Goal: Information Seeking & Learning: Learn about a topic

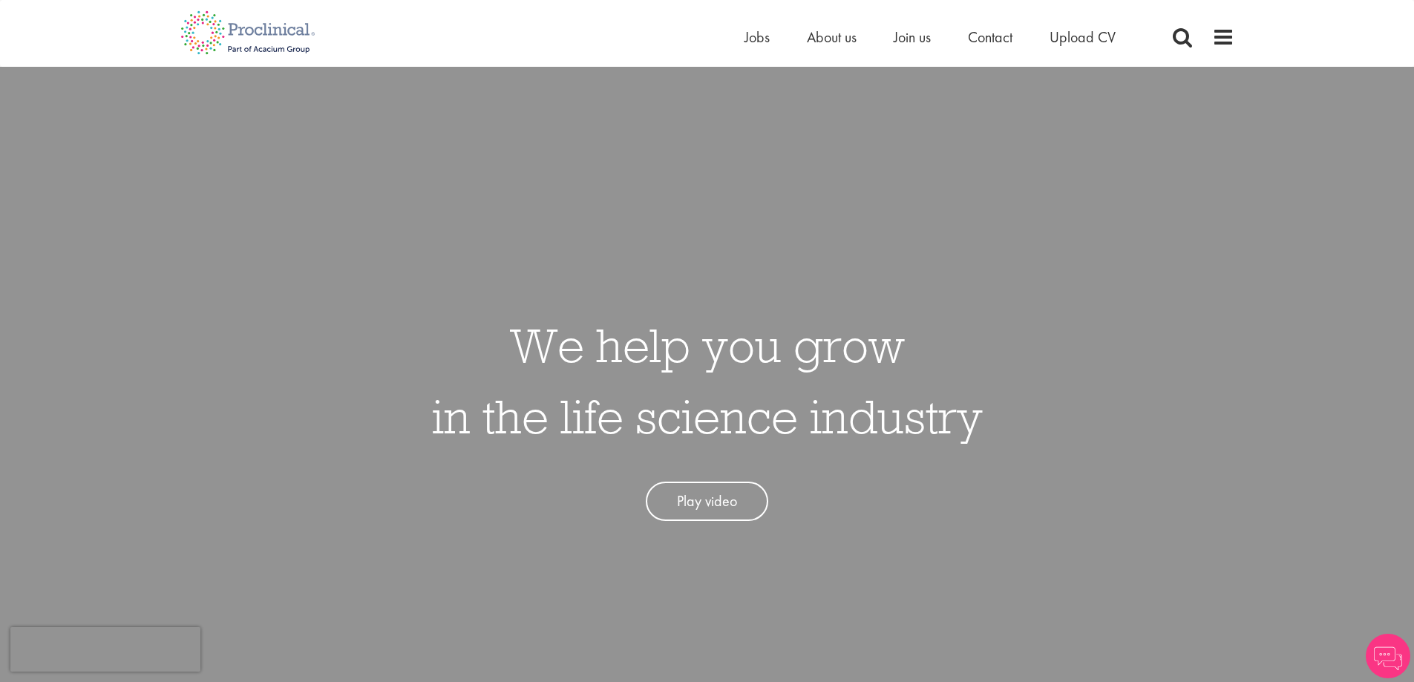
click at [735, 39] on div "Home Jobs About us Join us Contact Upload CV" at bounding box center [701, 28] width 1065 height 56
click at [755, 45] on span "Jobs" at bounding box center [756, 36] width 25 height 19
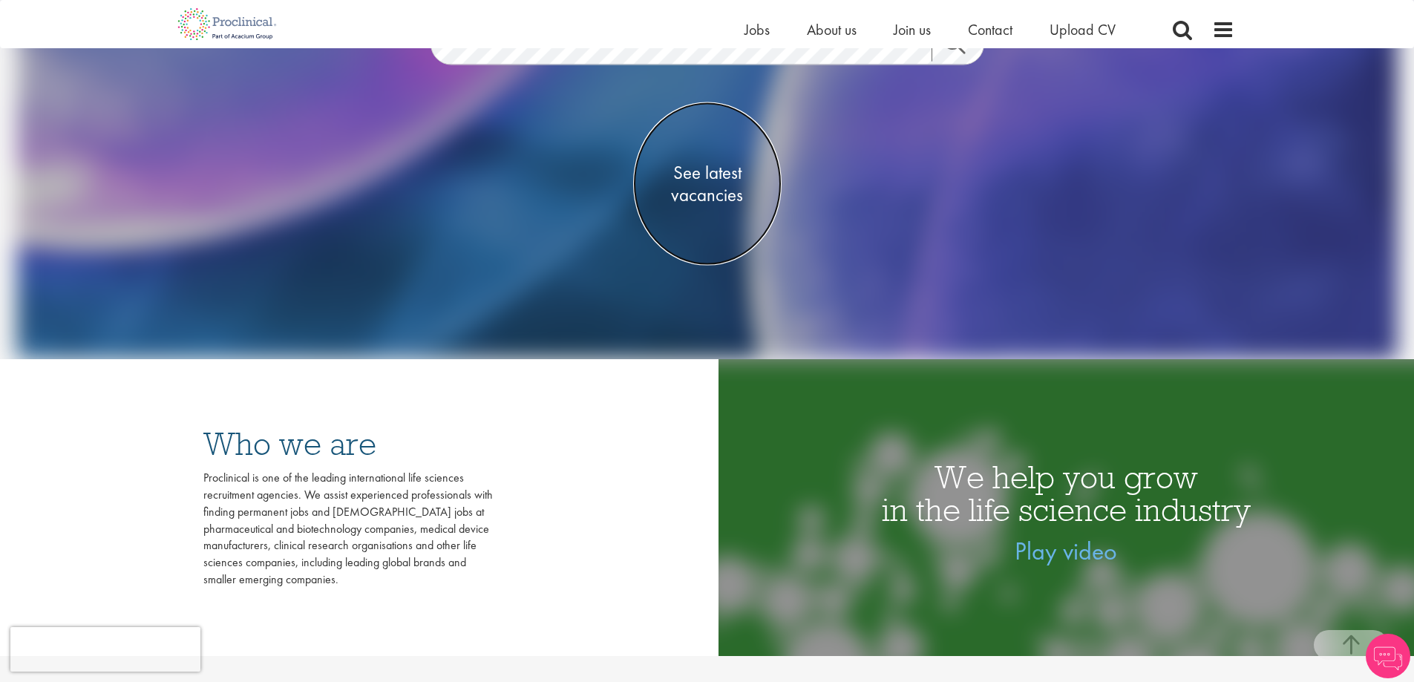
click at [704, 186] on span "See latest vacancies" at bounding box center [707, 184] width 148 height 45
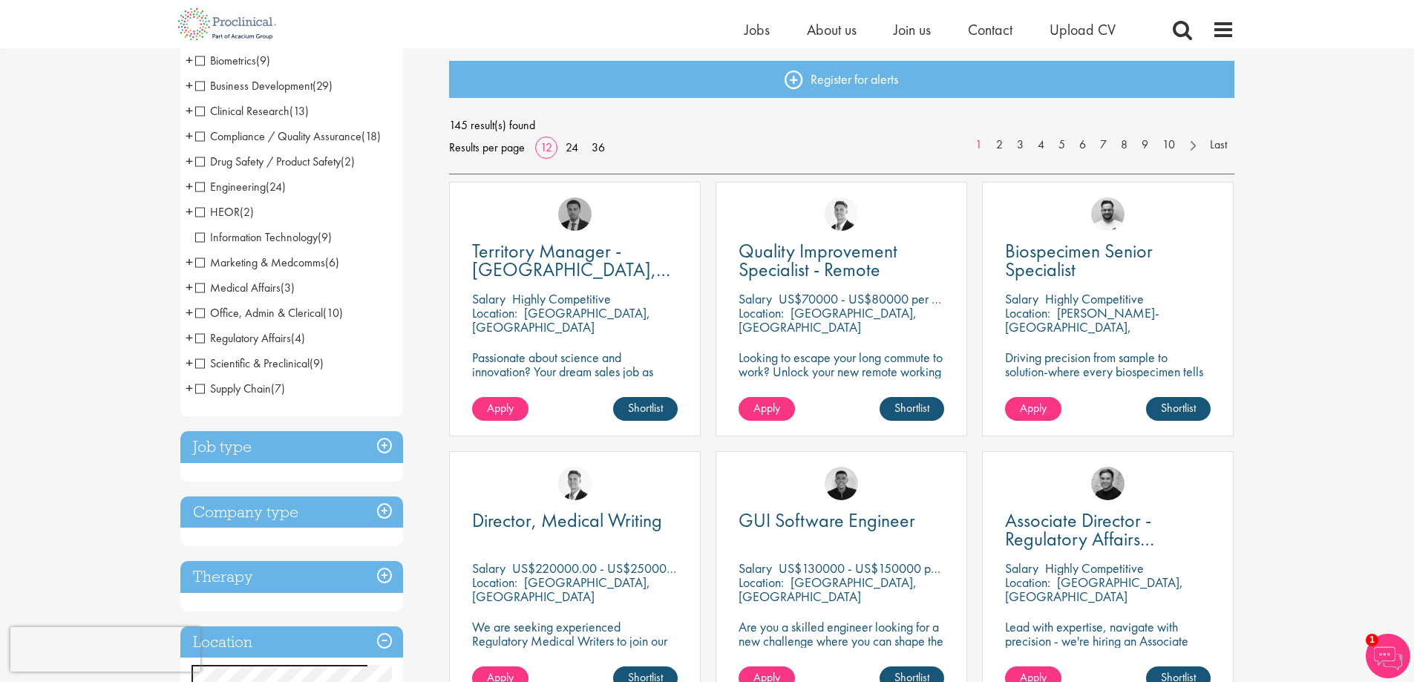
scroll to position [148, 0]
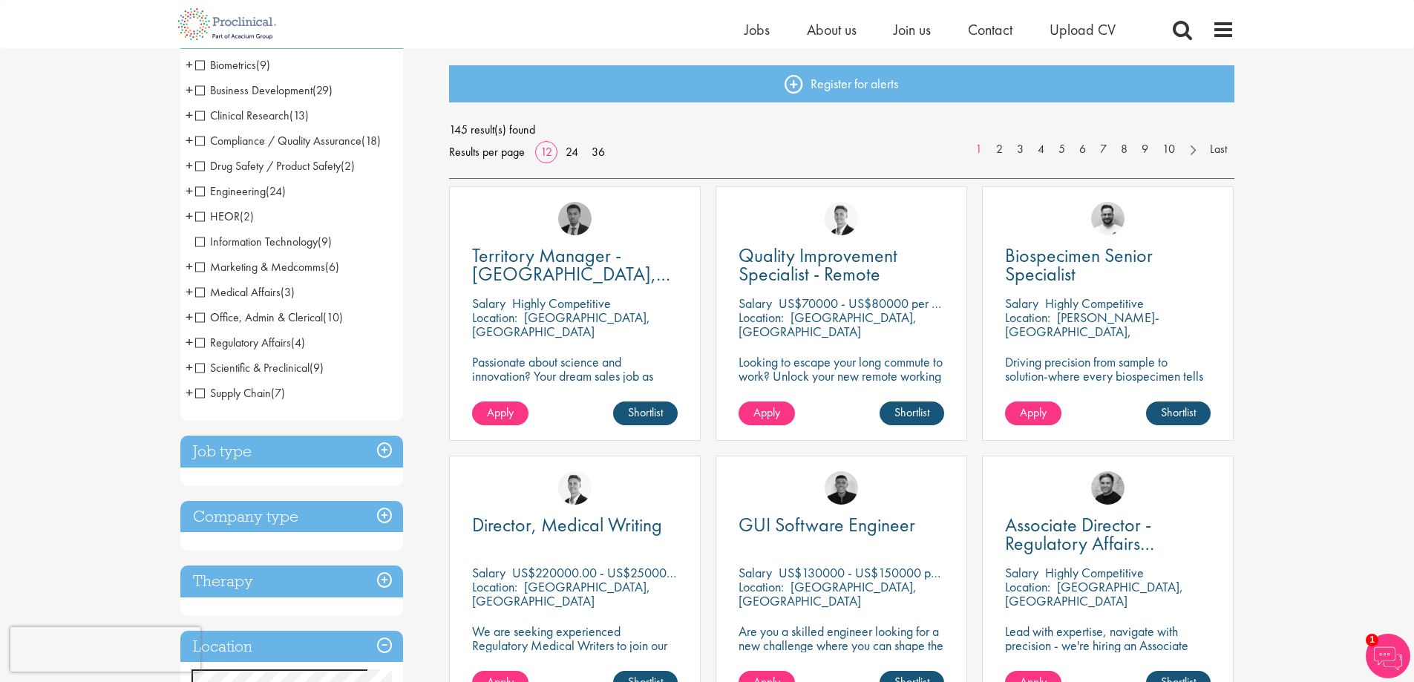
click at [205, 87] on span "Business Development" at bounding box center [253, 90] width 117 height 16
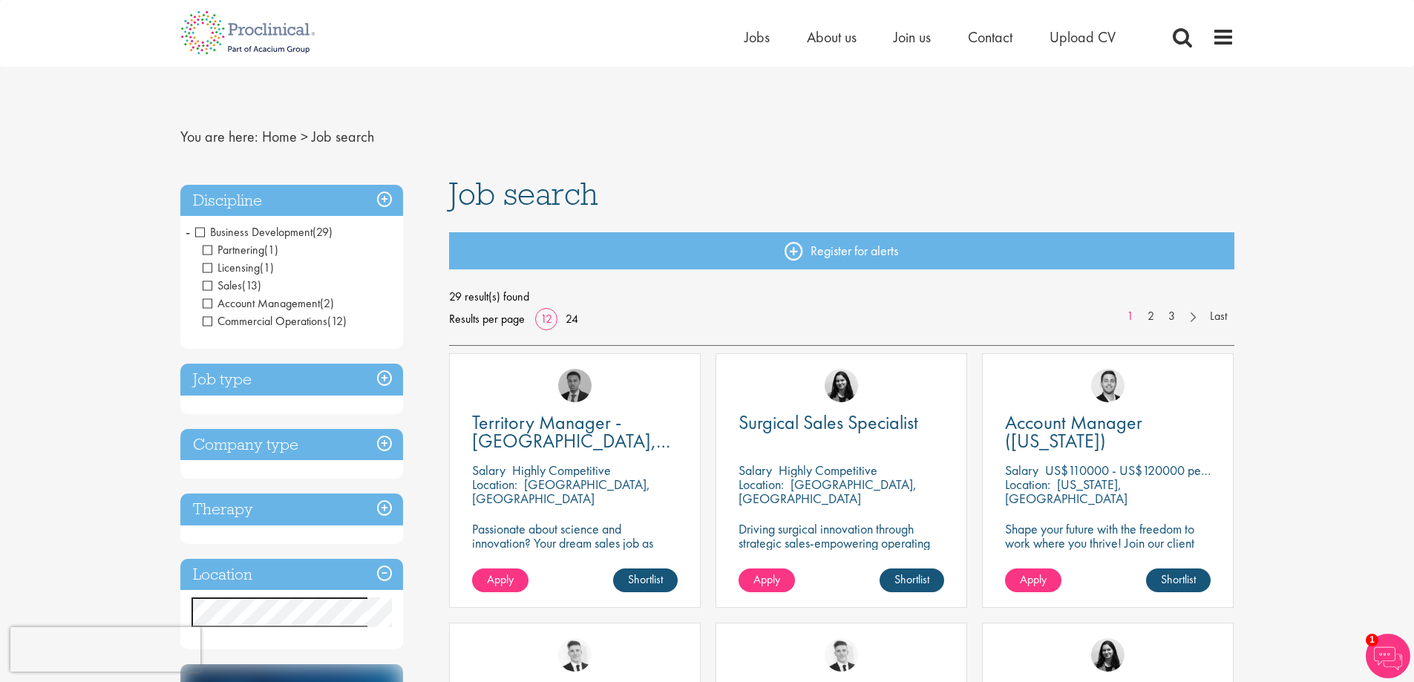
click at [243, 366] on h3 "Job type" at bounding box center [291, 380] width 223 height 32
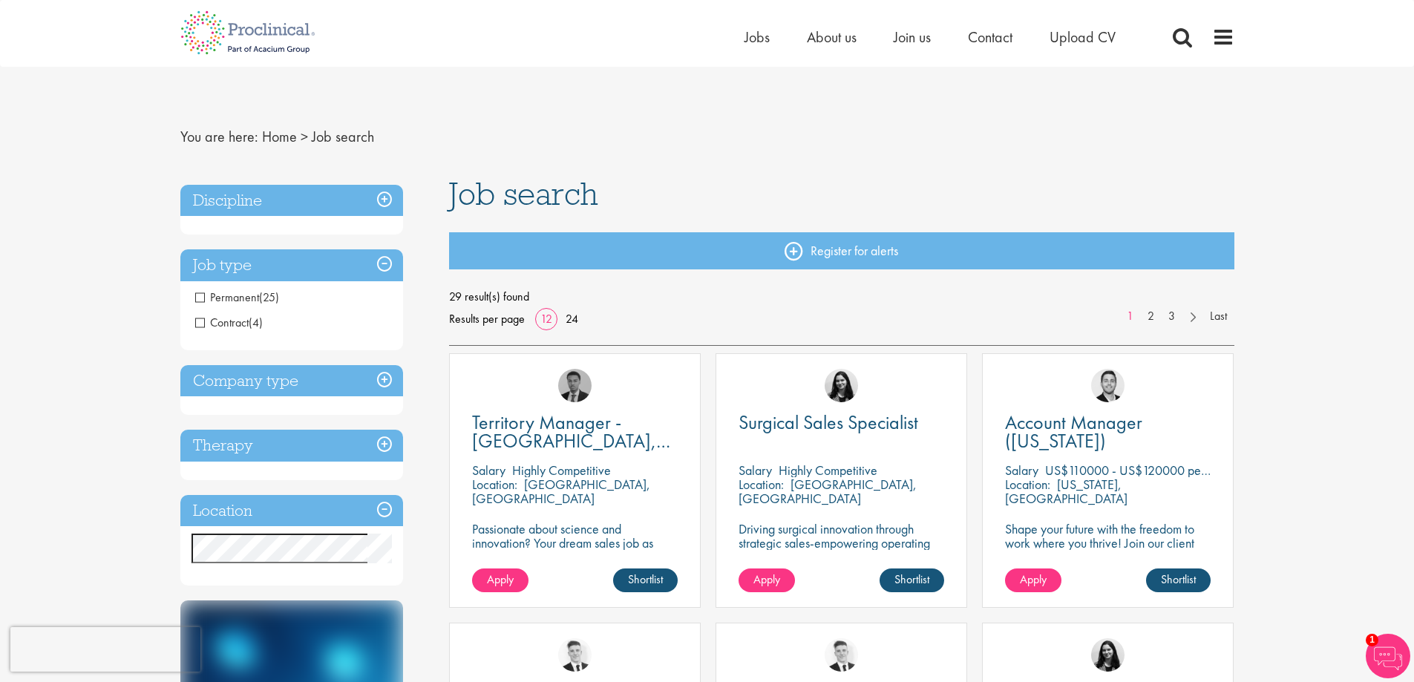
click at [255, 373] on h3 "Company type" at bounding box center [291, 381] width 223 height 32
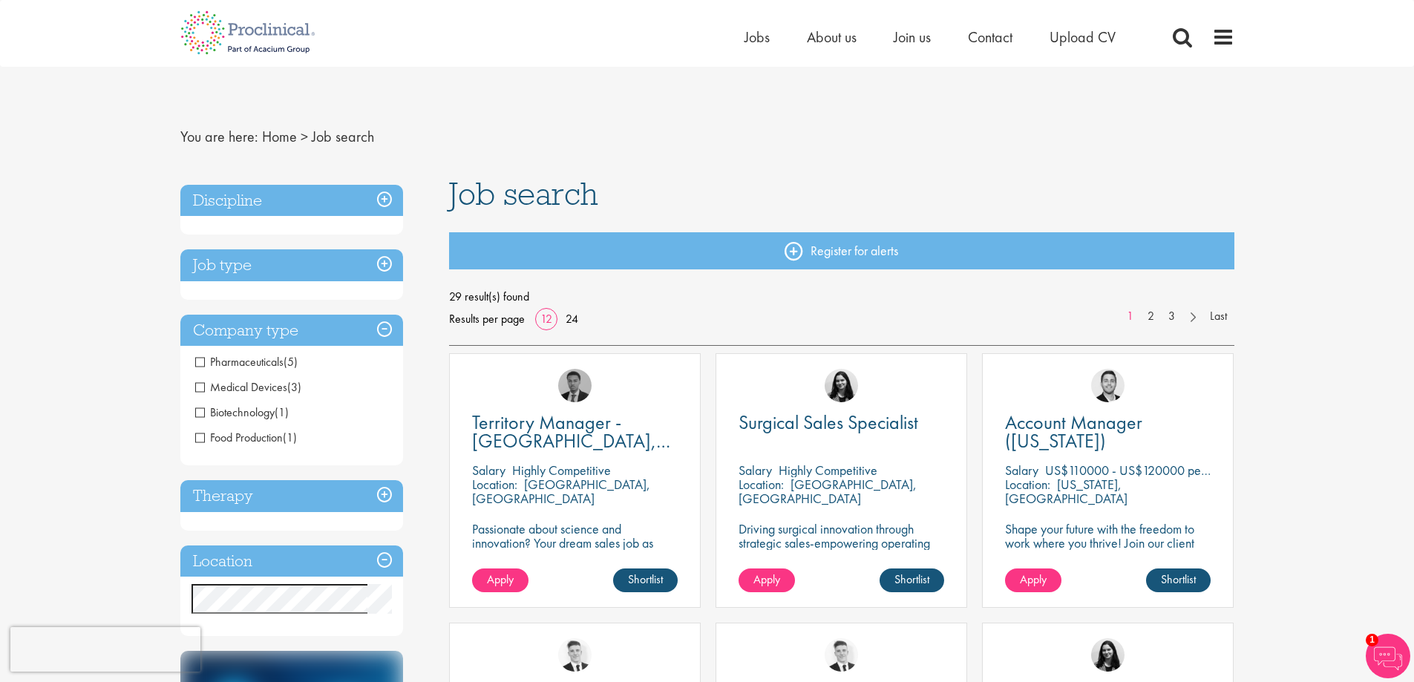
click at [240, 202] on h3 "Discipline" at bounding box center [291, 201] width 223 height 32
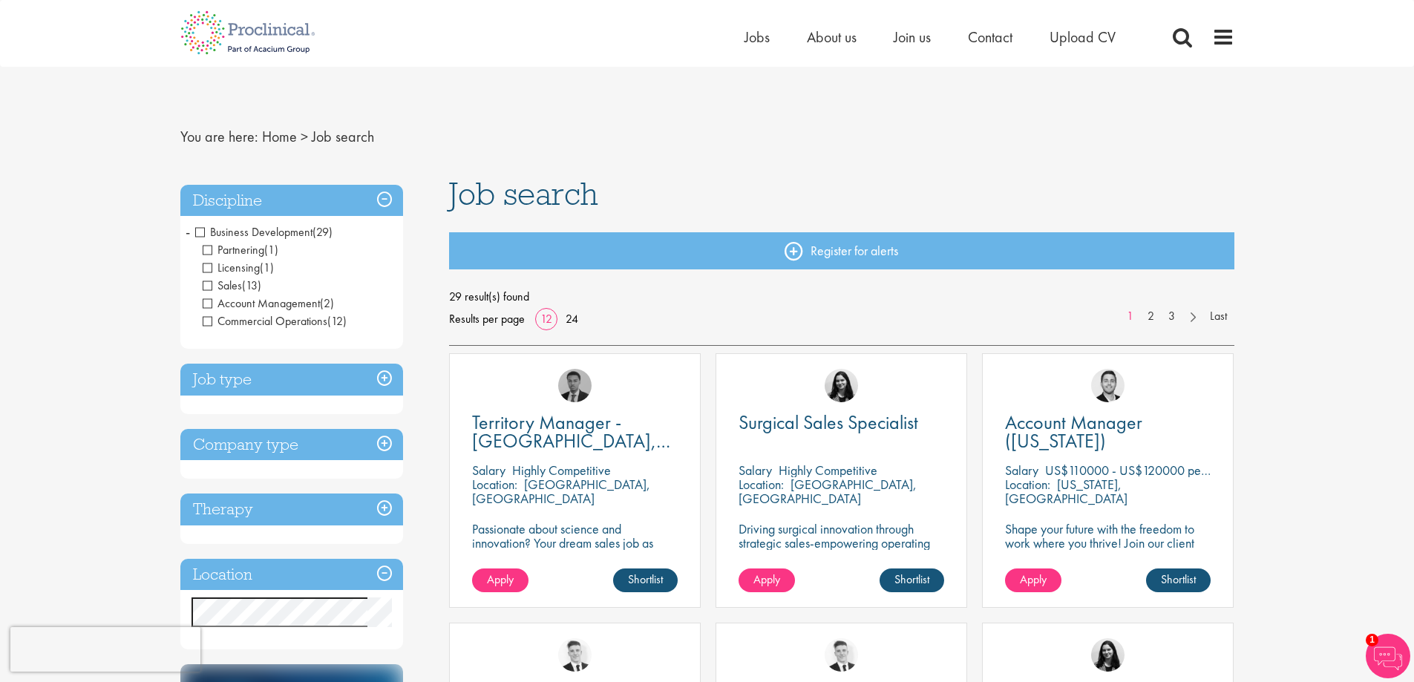
click at [207, 231] on span "Business Development" at bounding box center [253, 232] width 117 height 16
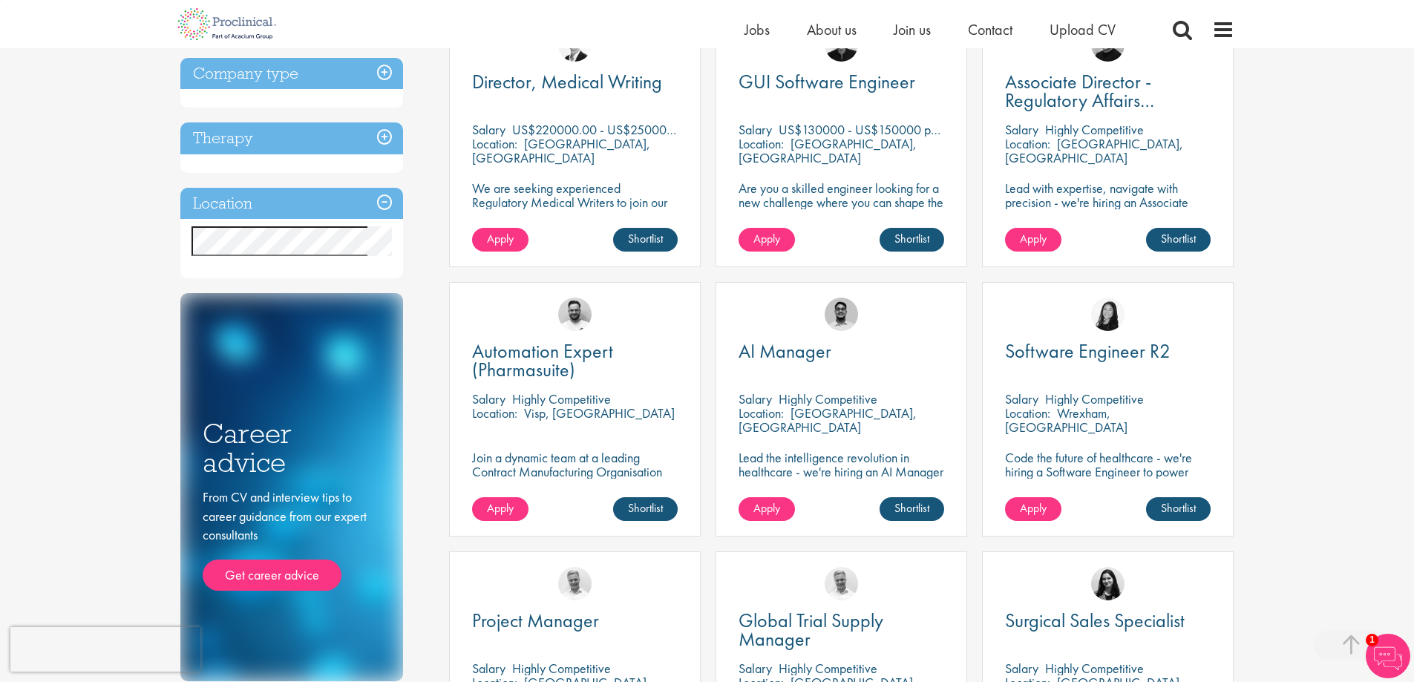
scroll to position [594, 0]
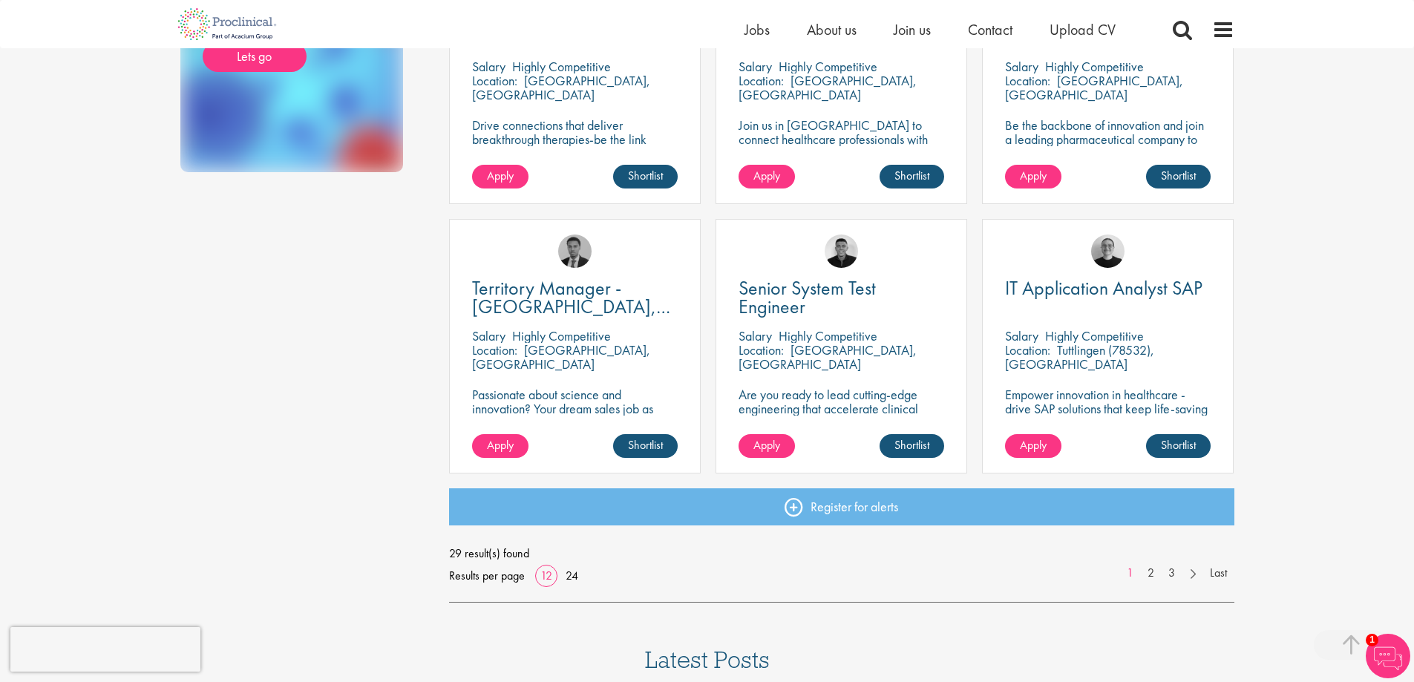
scroll to position [965, 0]
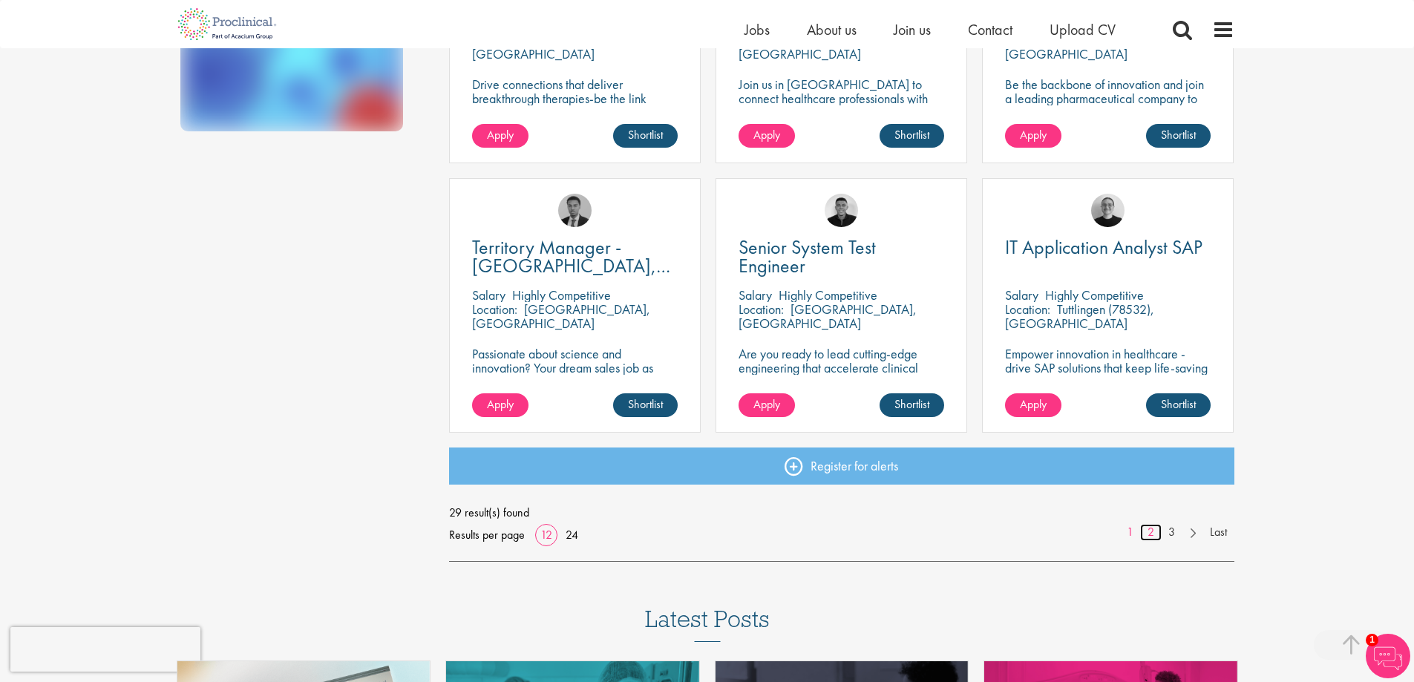
click at [1151, 529] on link "2" at bounding box center [1151, 532] width 22 height 17
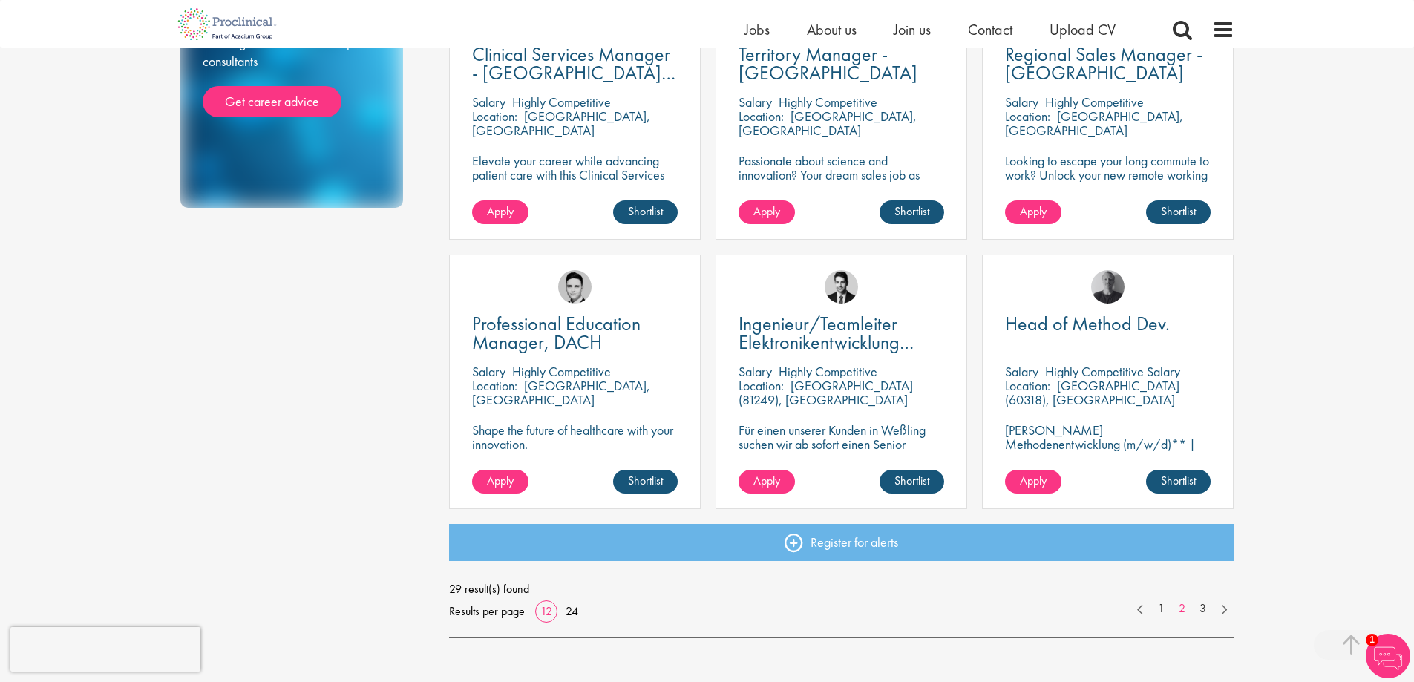
scroll to position [891, 0]
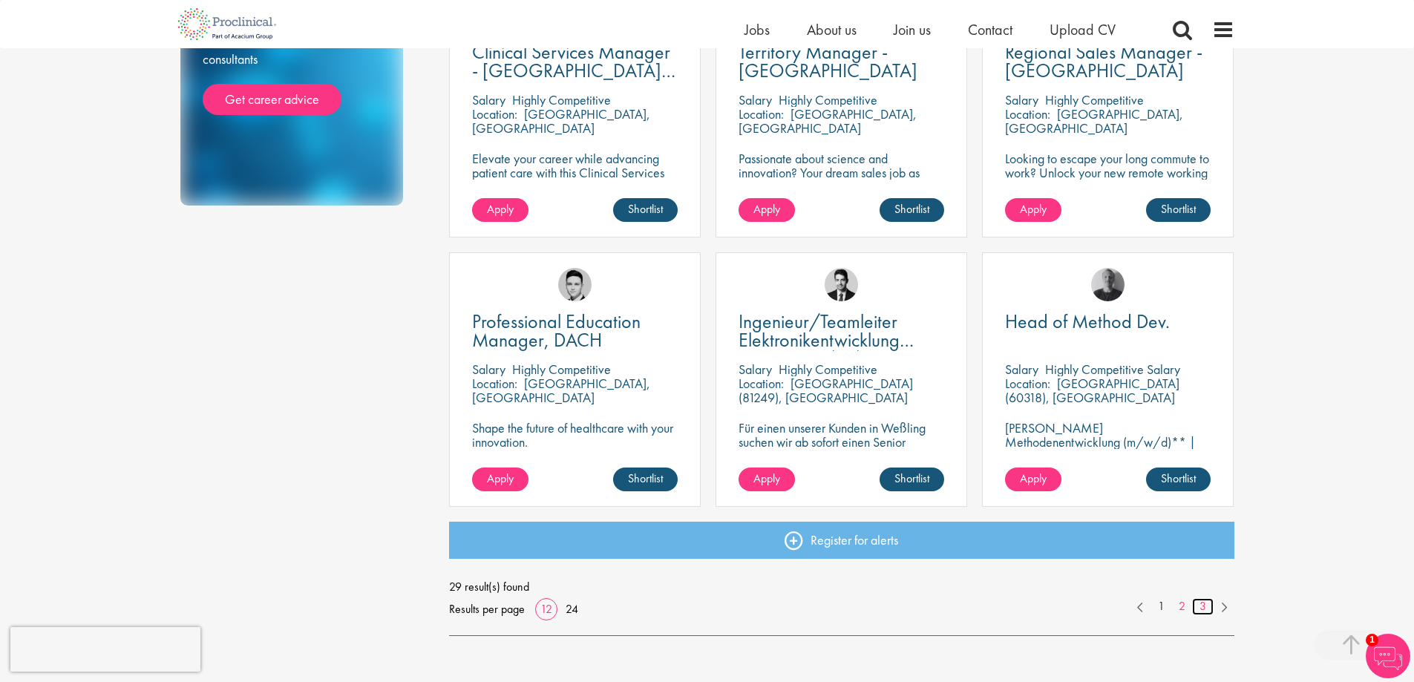
click at [1205, 610] on link "3" at bounding box center [1203, 606] width 22 height 17
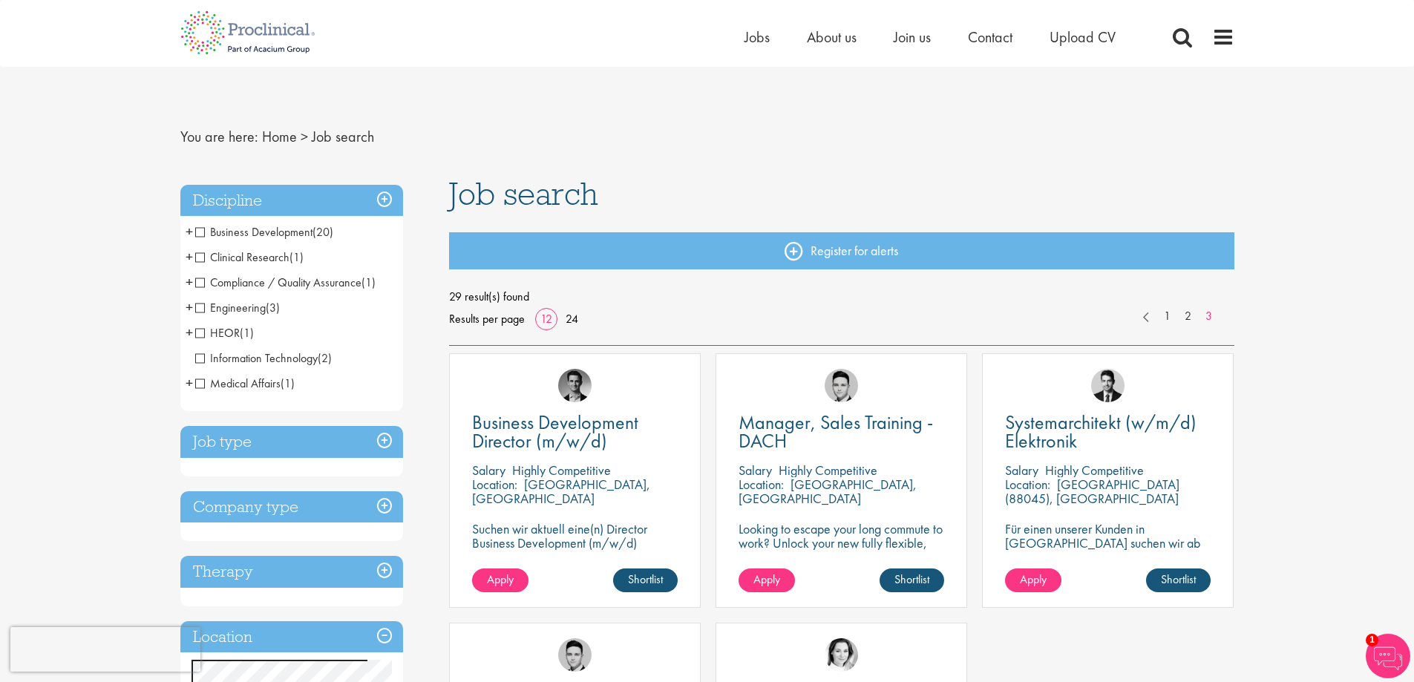
click at [865, 512] on div "Manager, Sales Training - DACH Salary Highly Competitive Location: Munich, Deut…" at bounding box center [842, 480] width 252 height 255
click at [864, 469] on p "Highly Competitive" at bounding box center [828, 470] width 99 height 17
click at [832, 430] on span "Manager, Sales Training - DACH" at bounding box center [836, 432] width 194 height 44
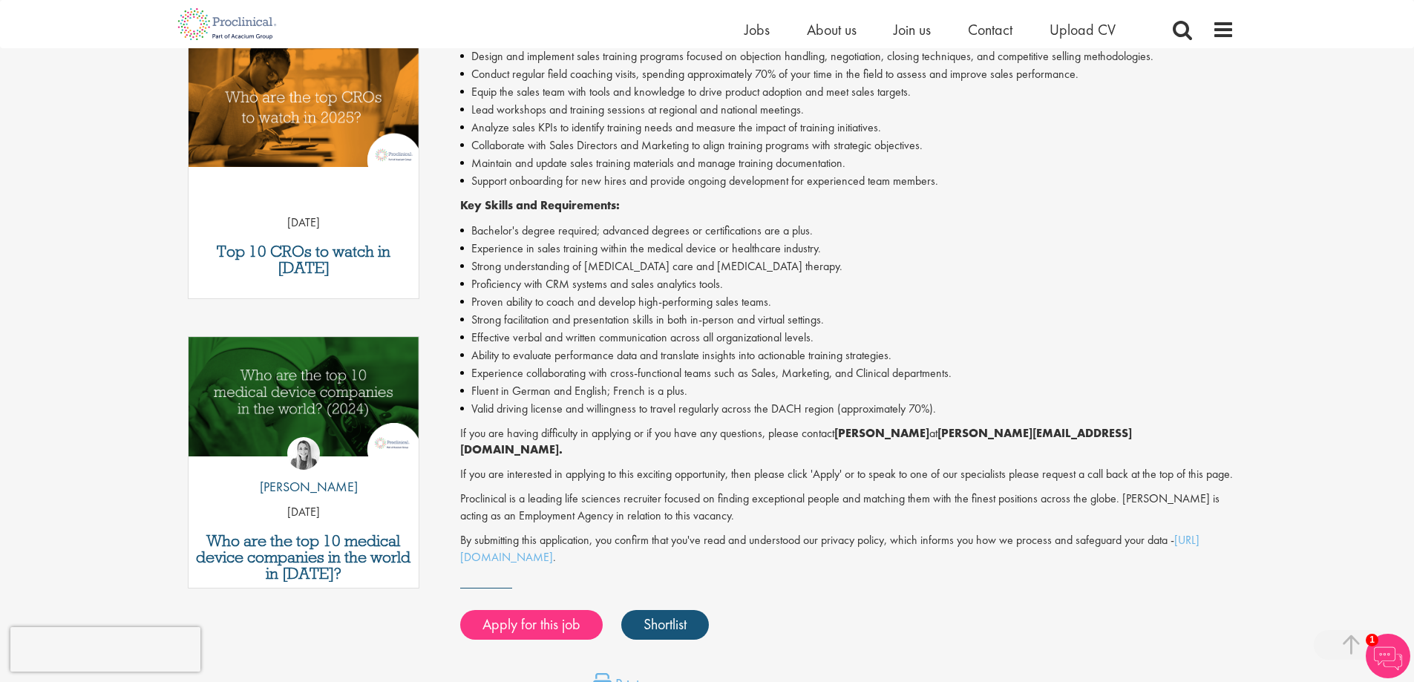
scroll to position [520, 0]
